Goal: Task Accomplishment & Management: Manage account settings

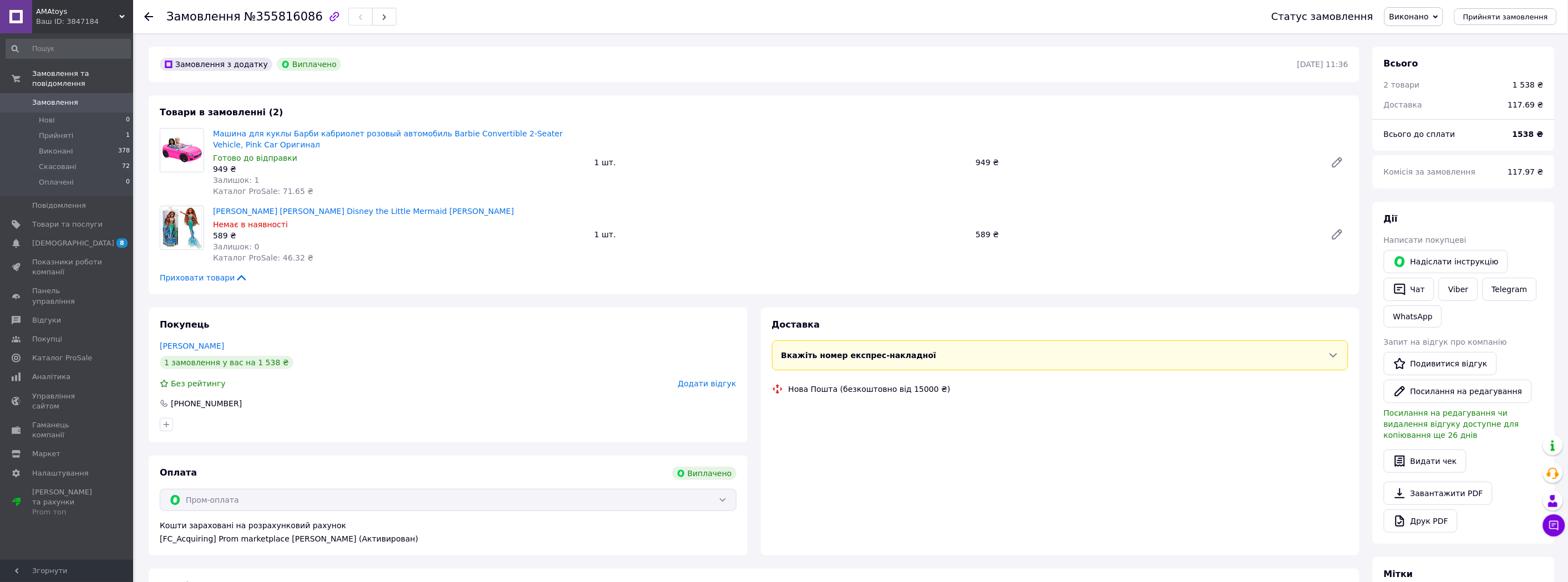
scroll to position [8, 0]
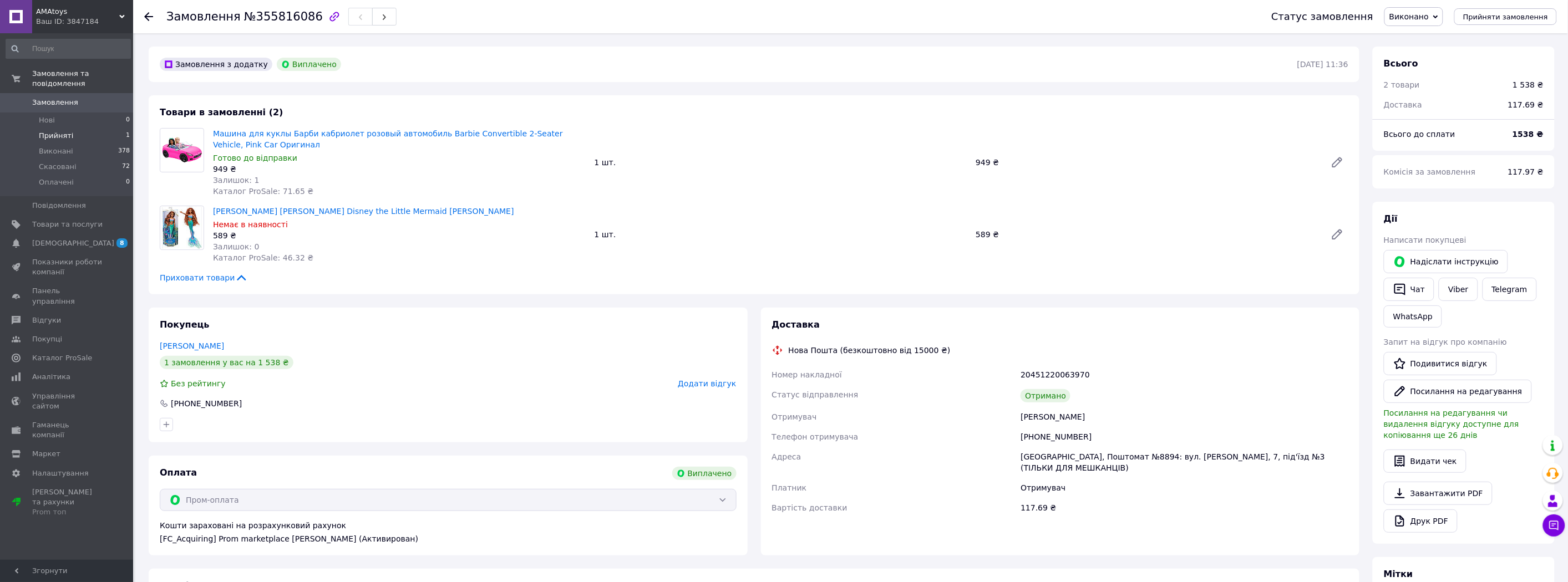
click at [93, 128] on li "Прийняті 1" at bounding box center [68, 136] width 136 height 15
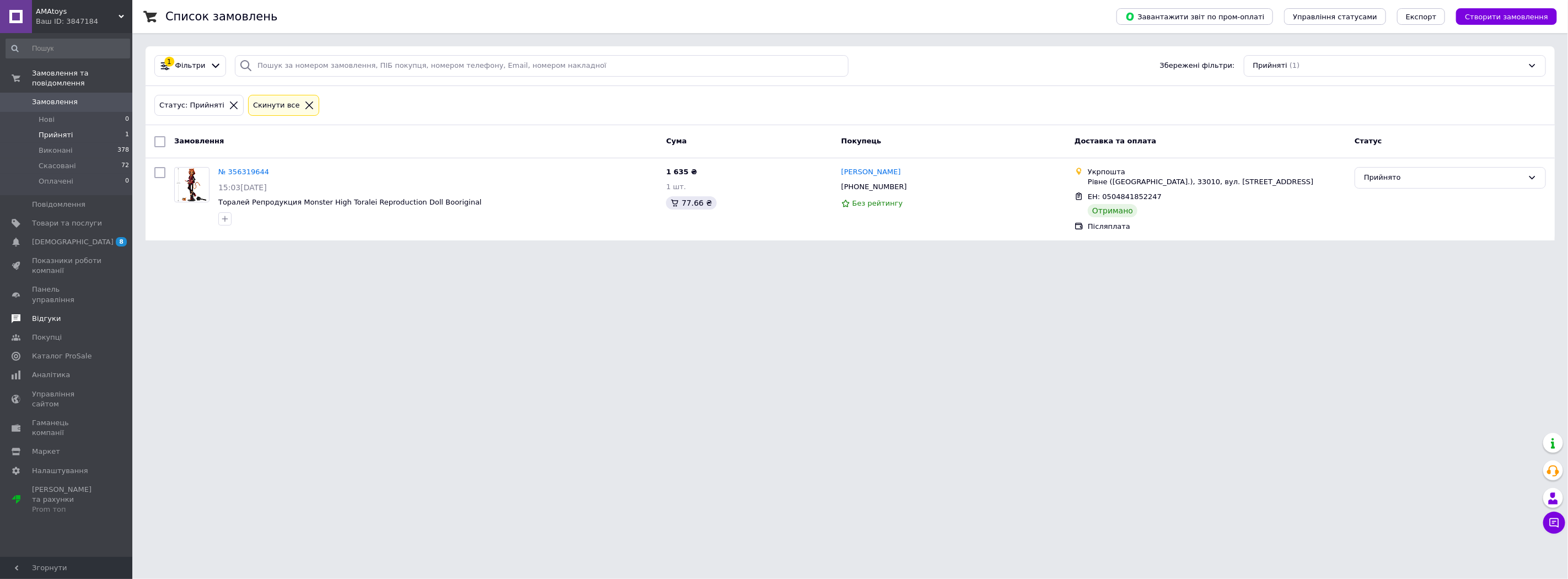
click at [36, 309] on link "Відгуки" at bounding box center [68, 318] width 136 height 18
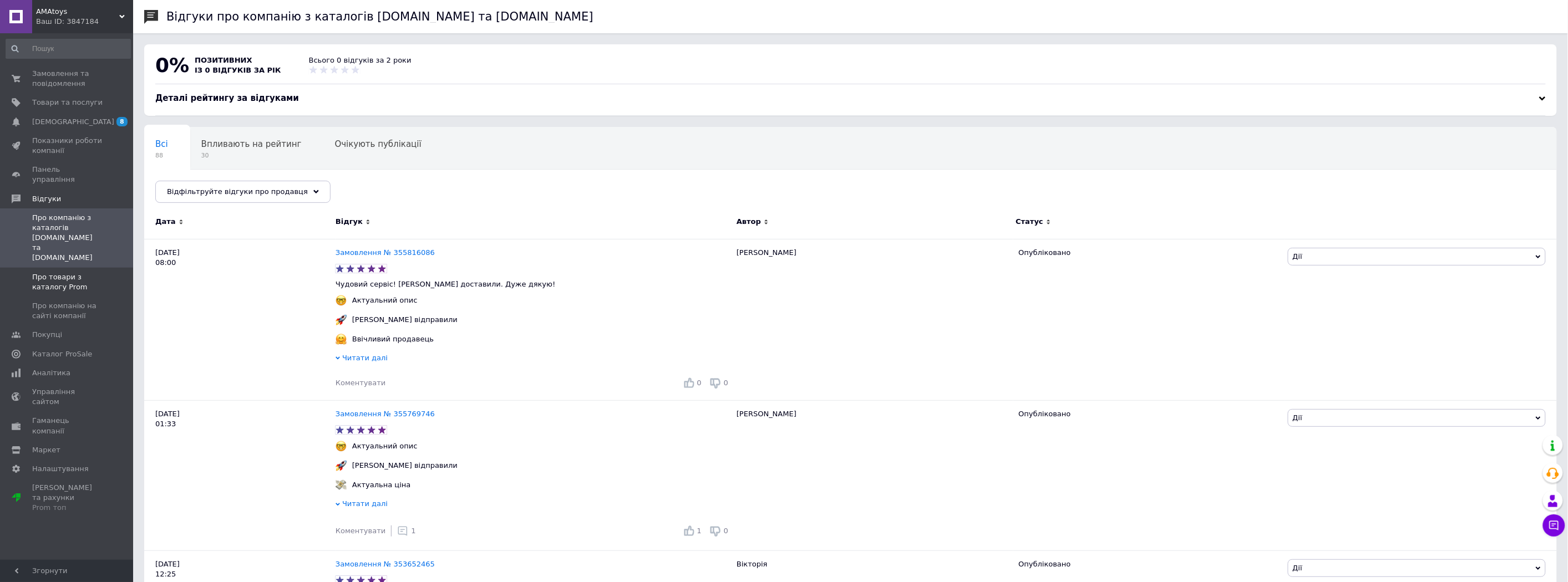
click at [46, 272] on span "Про товари з каталогу Prom" at bounding box center [67, 282] width 71 height 20
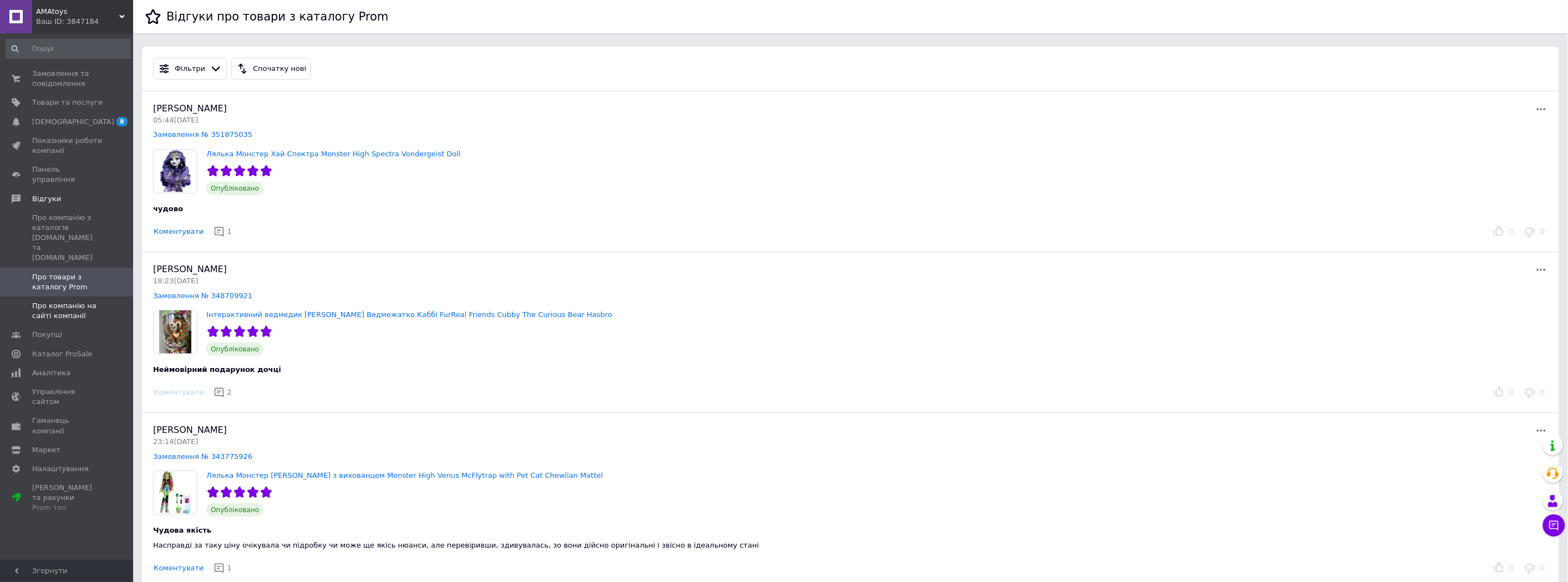
click at [67, 301] on span "Про компанію на сайті компанії" at bounding box center [67, 311] width 71 height 20
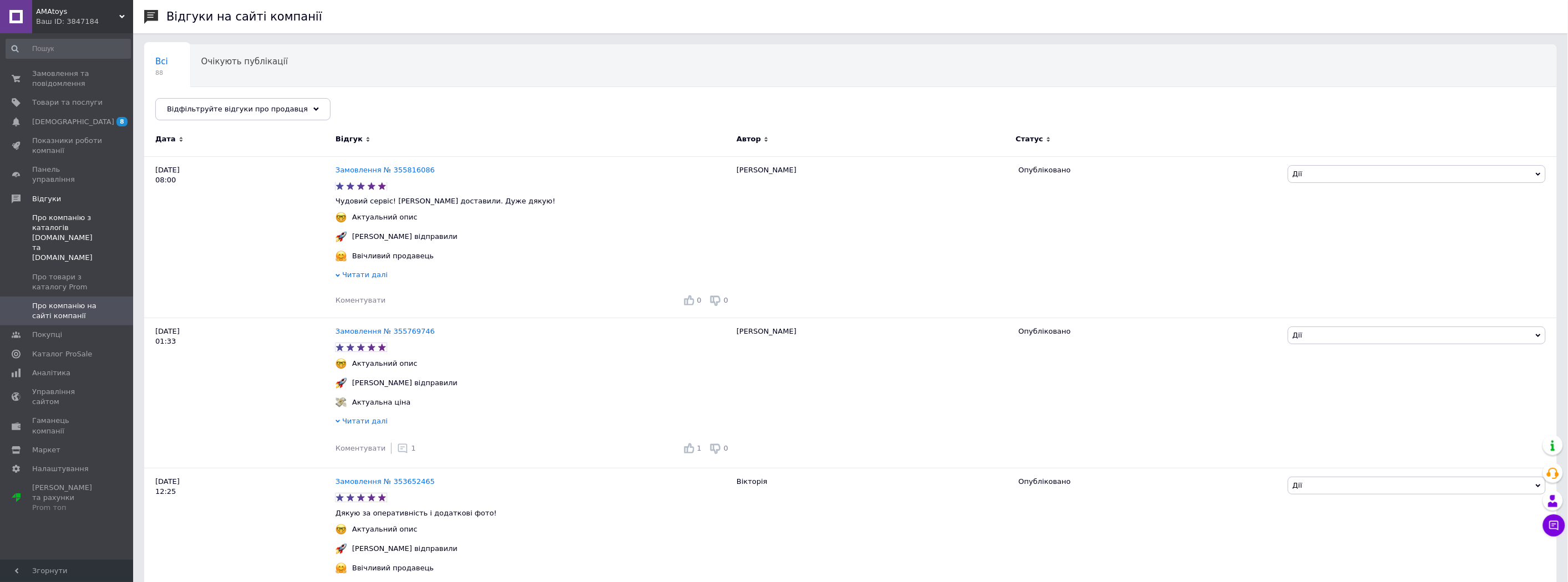
click at [43, 219] on span "Про компанію з каталогів [DOMAIN_NAME] та [DOMAIN_NAME]" at bounding box center [67, 238] width 71 height 51
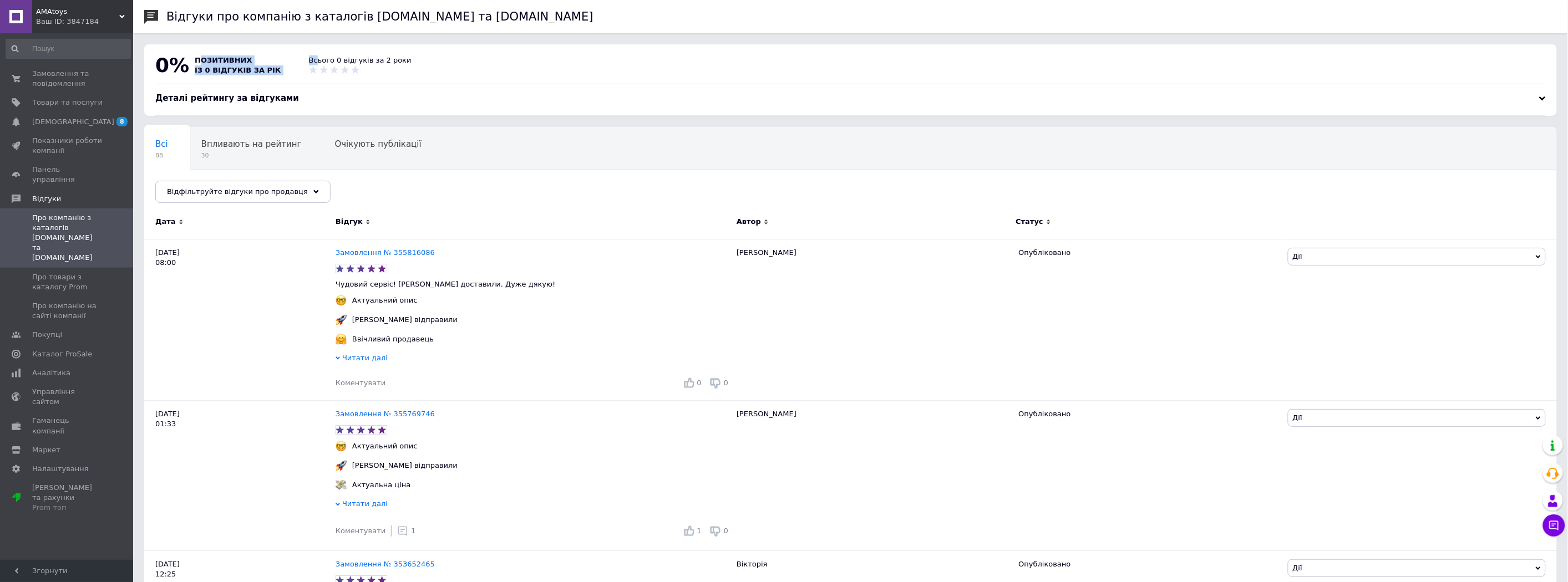
drag, startPoint x: 297, startPoint y: 61, endPoint x: 195, endPoint y: 53, distance: 102.3
click at [195, 56] on div "0% позитивних із 0 відгуків за рік Всього 0 відгуків за 2 роки" at bounding box center [850, 66] width 1418 height 20
click at [334, 377] on div "[DATE] 08:00" at bounding box center [239, 320] width 191 height 162
